Goal: Check status

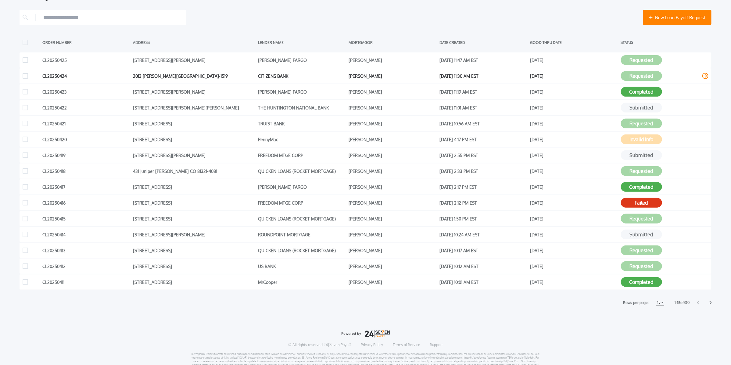
scroll to position [103, 0]
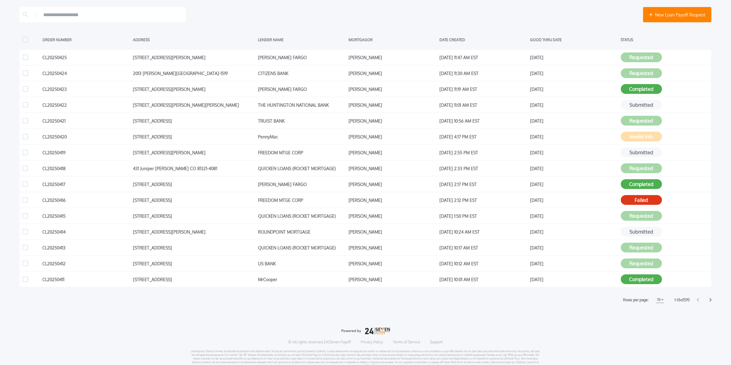
click at [711, 298] on icon at bounding box center [711, 300] width 2 height 4
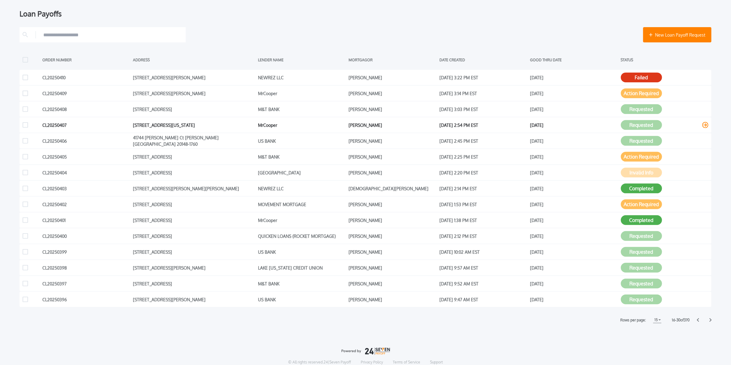
scroll to position [79, 0]
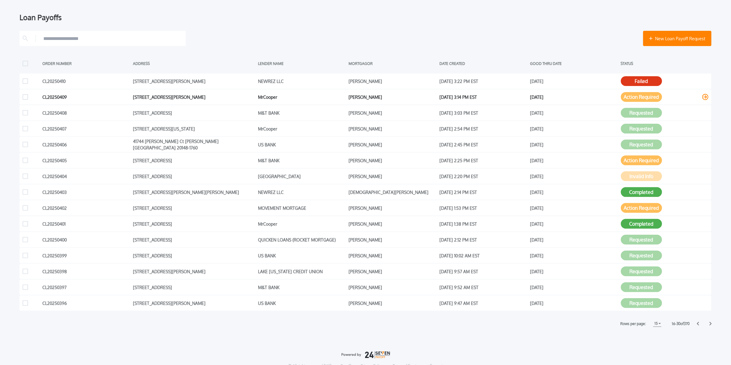
click at [633, 98] on button "Action Required" at bounding box center [641, 97] width 41 height 10
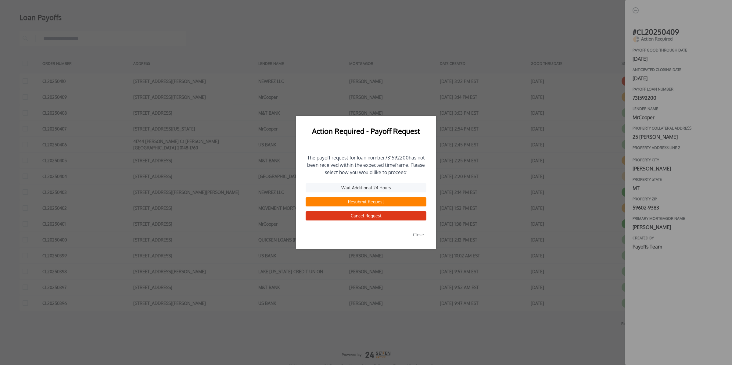
click at [417, 235] on button "Close" at bounding box center [419, 234] width 16 height 9
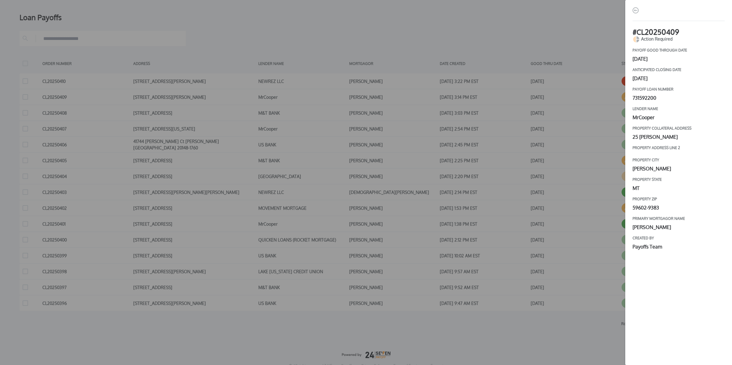
click at [586, 31] on div "# CL20250409 Action Required payoff good through date [DATE] Anticipated closin…" at bounding box center [366, 182] width 732 height 365
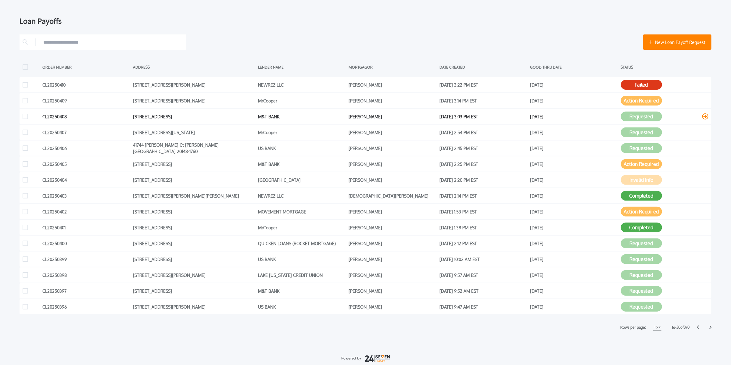
scroll to position [78, 0]
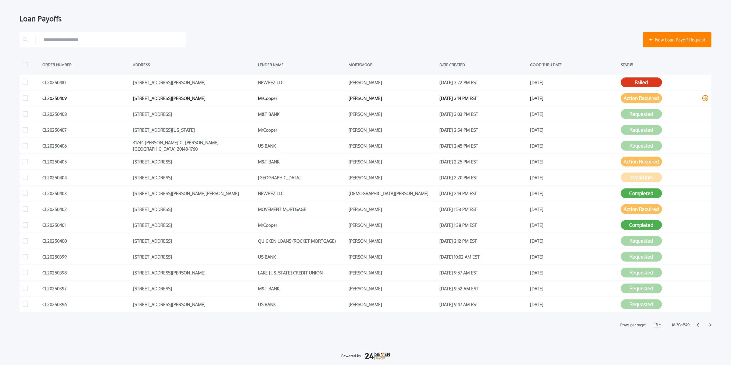
click at [628, 100] on button "Action Required" at bounding box center [641, 98] width 41 height 10
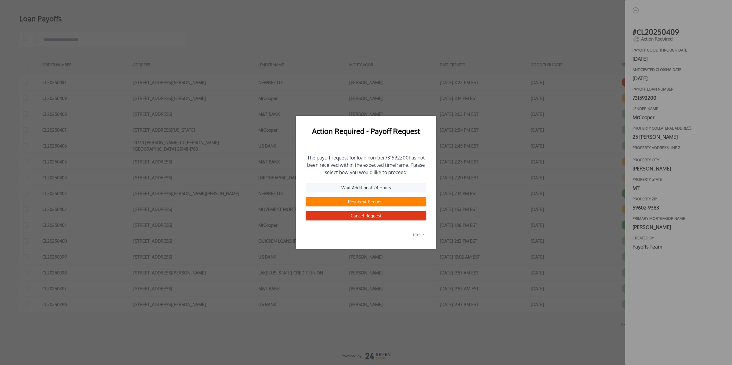
click at [419, 232] on button "Close" at bounding box center [419, 234] width 16 height 9
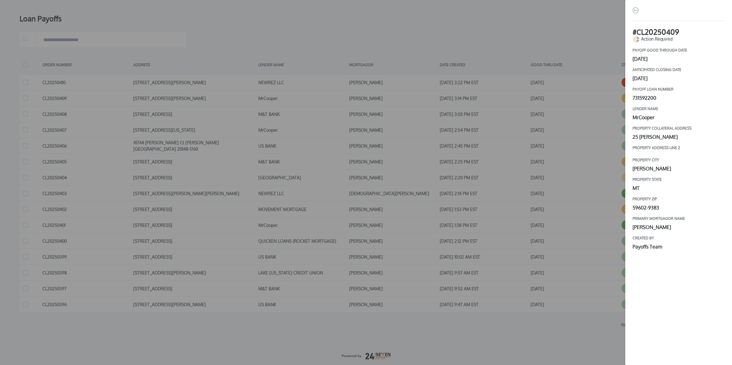
click at [608, 34] on div "# CL20250409 Action Required payoff good through date [DATE] Anticipated closin…" at bounding box center [366, 182] width 732 height 365
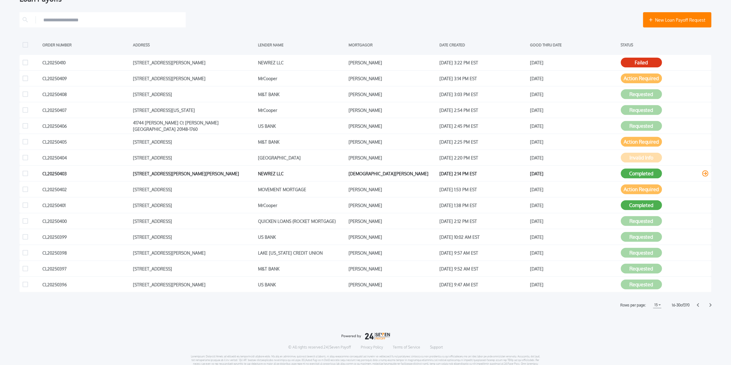
scroll to position [110, 0]
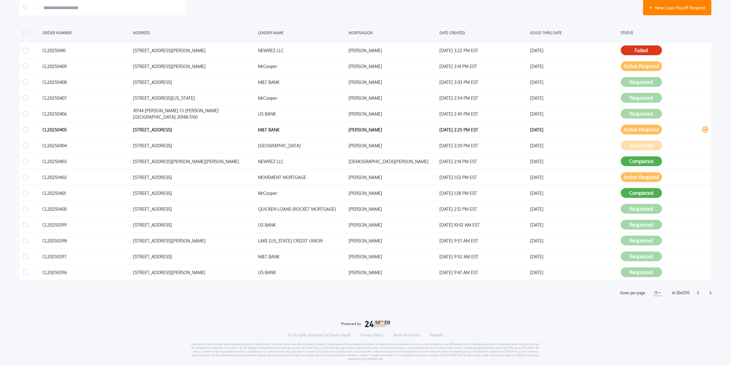
click at [630, 130] on button "Action Required" at bounding box center [641, 130] width 41 height 10
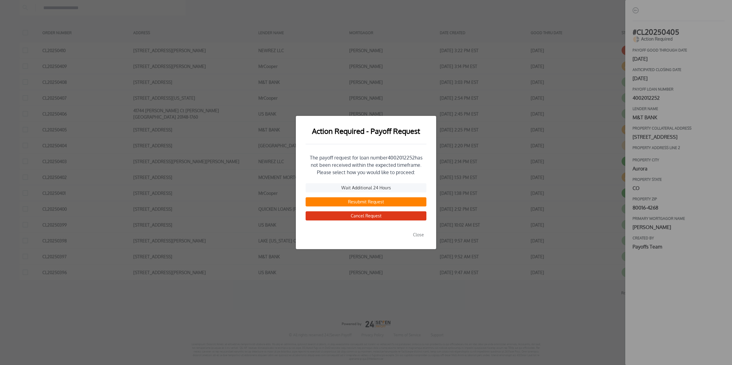
click at [417, 237] on button "Close" at bounding box center [419, 234] width 16 height 9
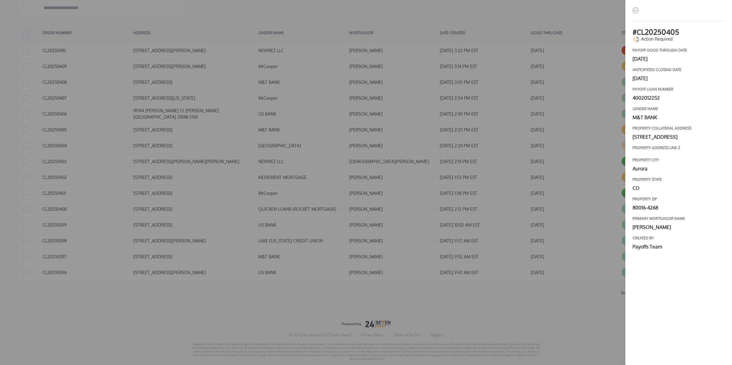
click at [601, 33] on div "# CL20250405 Action Required payoff good through date [DATE] Anticipated closin…" at bounding box center [366, 182] width 732 height 365
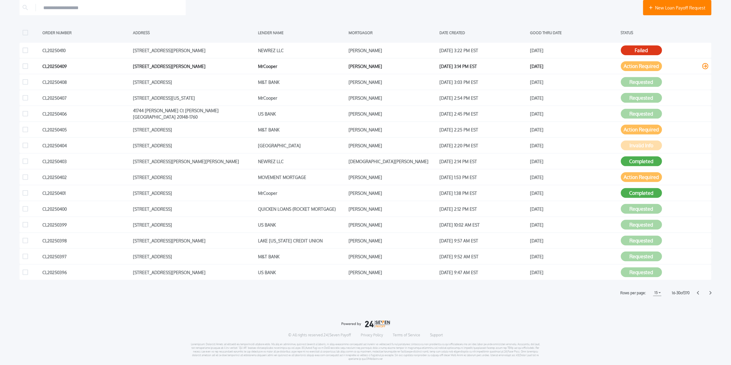
click at [636, 67] on button "Action Required" at bounding box center [641, 66] width 41 height 10
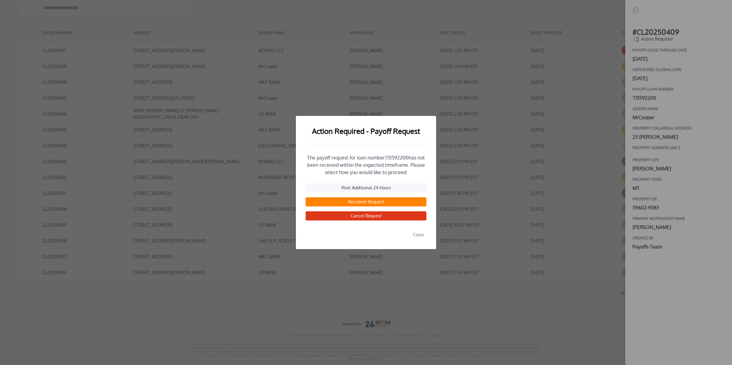
click at [421, 239] on button "Close" at bounding box center [419, 234] width 16 height 9
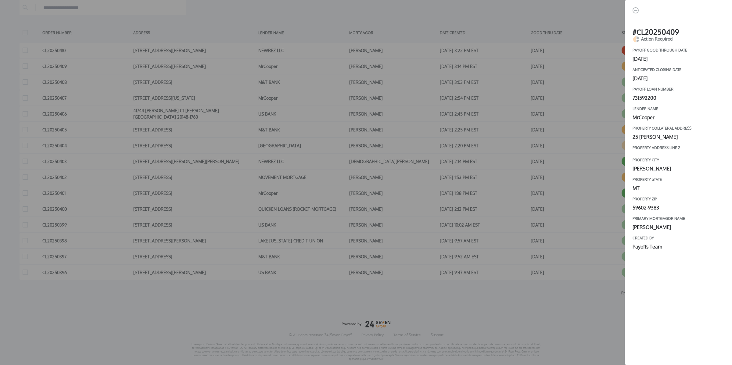
click at [613, 9] on div "# CL20250409 Action Required payoff good through date [DATE] Anticipated closin…" at bounding box center [366, 182] width 732 height 365
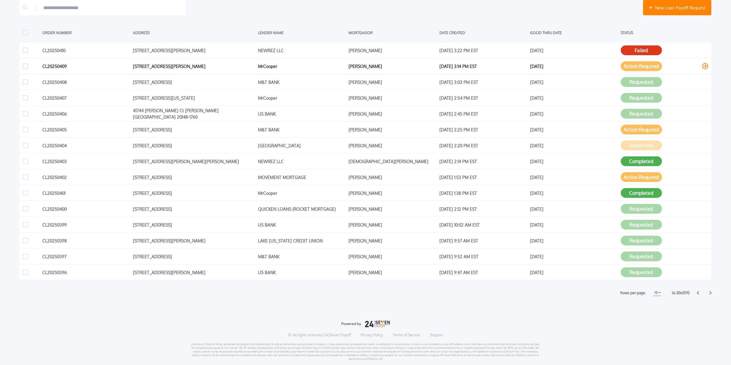
click at [642, 67] on button "Action Required" at bounding box center [641, 66] width 41 height 10
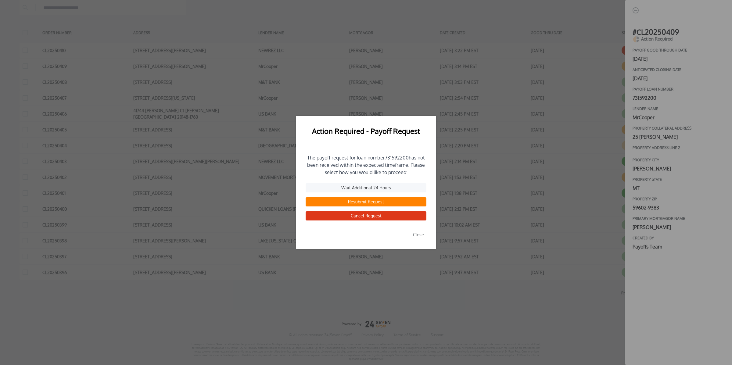
click at [426, 43] on div "Action Required - Payoff Request The payoff request for loan number 731592200 h…" at bounding box center [366, 182] width 732 height 365
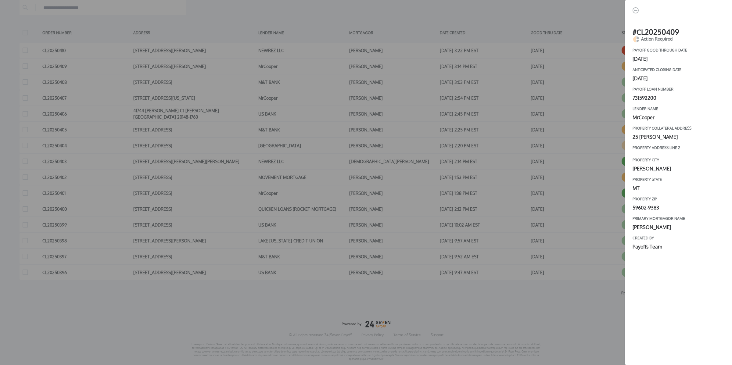
click at [611, 15] on div "# CL20250409 Action Required payoff good through date [DATE] Anticipated closin…" at bounding box center [366, 182] width 732 height 365
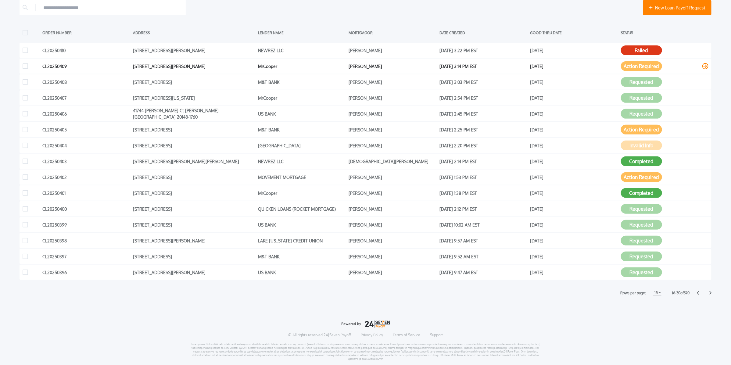
click at [631, 66] on button "Action Required" at bounding box center [641, 66] width 41 height 10
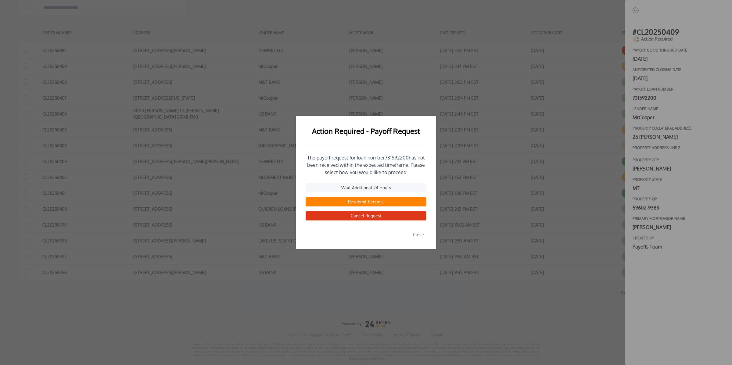
click at [590, 49] on div "Action Required - Payoff Request The payoff request for loan number 731592200 h…" at bounding box center [366, 182] width 732 height 365
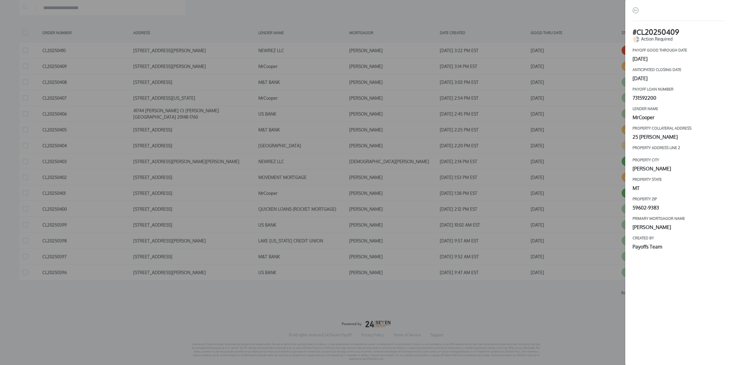
click at [603, 54] on div "# CL20250409 Action Required payoff good through date [DATE] Anticipated closin…" at bounding box center [366, 182] width 732 height 365
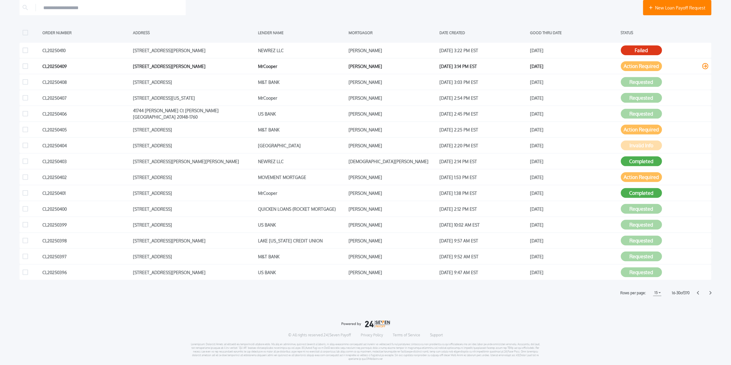
click at [633, 70] on button "Action Required" at bounding box center [641, 66] width 41 height 10
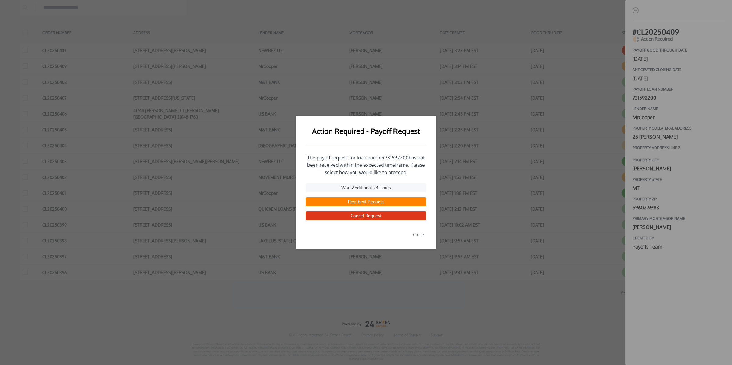
click at [421, 237] on button "Close" at bounding box center [419, 234] width 16 height 9
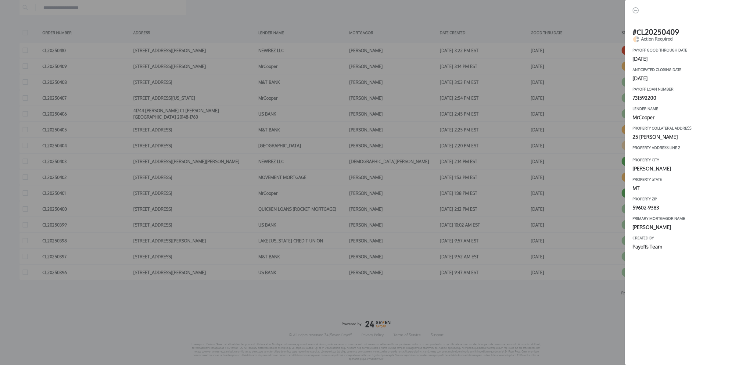
click at [614, 15] on div "# CL20250409 Action Required payoff good through date [DATE] Anticipated closin…" at bounding box center [366, 182] width 732 height 365
